Goal: Find specific page/section: Find specific page/section

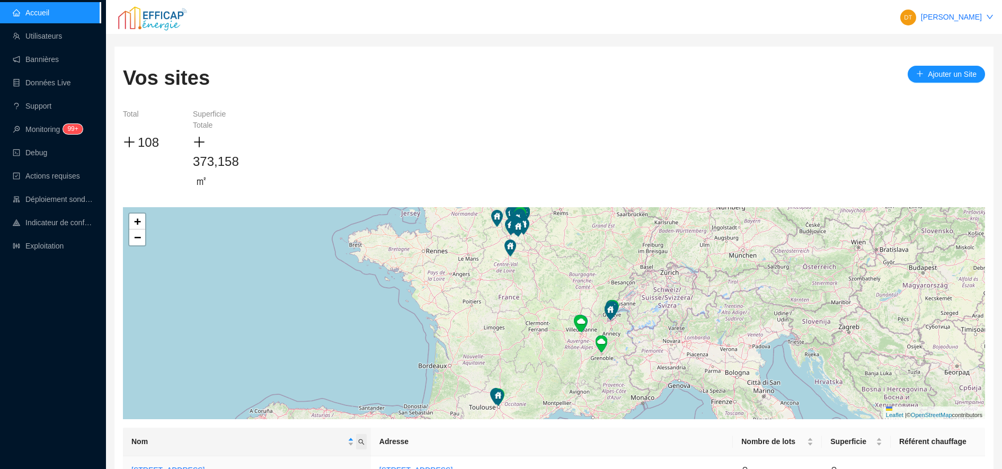
click at [365, 443] on icon "search" at bounding box center [362, 442] width 6 height 6
type input "rivp"
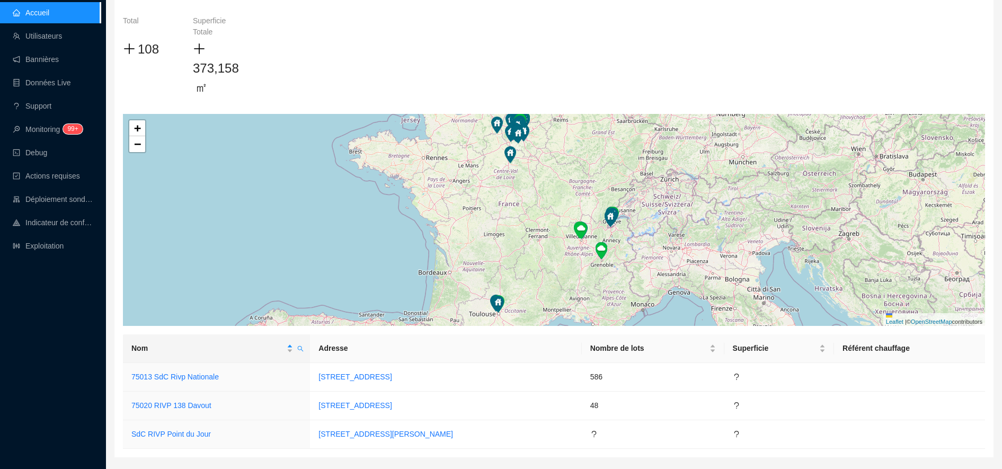
scroll to position [118, 0]
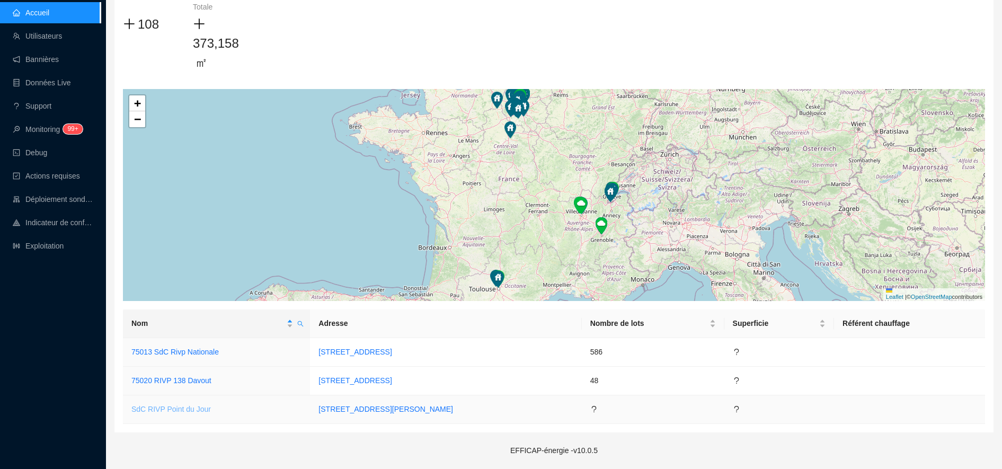
click at [203, 410] on link "SdC RIVP Point du Jour" at bounding box center [171, 409] width 80 height 8
